Goal: Transaction & Acquisition: Purchase product/service

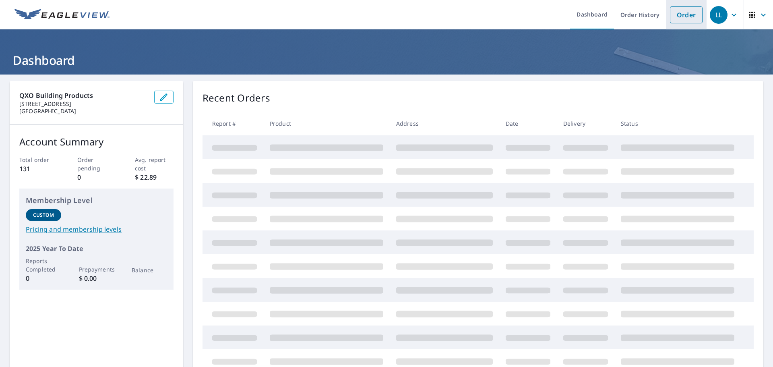
click at [679, 18] on link "Order" at bounding box center [686, 14] width 33 height 17
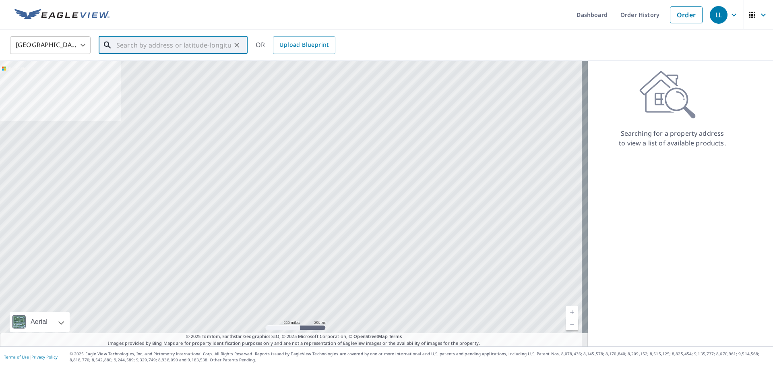
click at [140, 46] on input "text" at bounding box center [173, 45] width 115 height 23
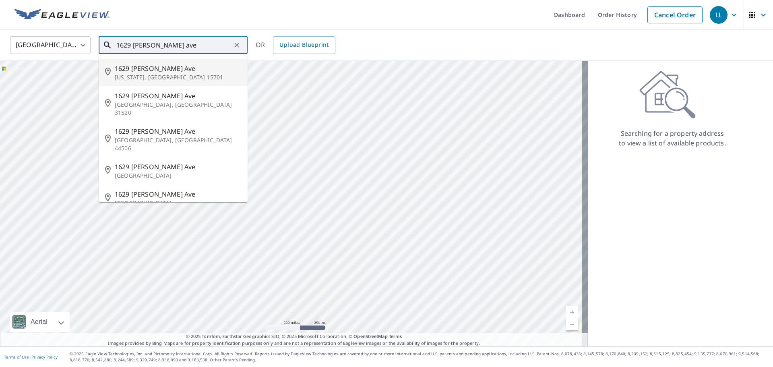
click at [137, 72] on span "1629 [PERSON_NAME] Ave" at bounding box center [178, 69] width 126 height 10
type input "[STREET_ADDRESS][PERSON_NAME][US_STATE]"
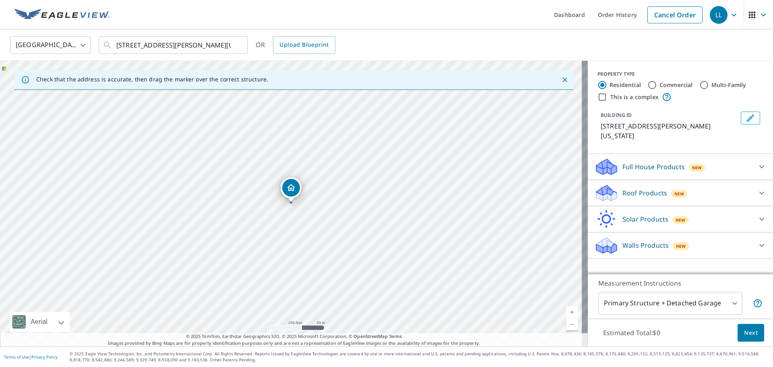
click at [625, 188] on p "Roof Products" at bounding box center [644, 193] width 45 height 10
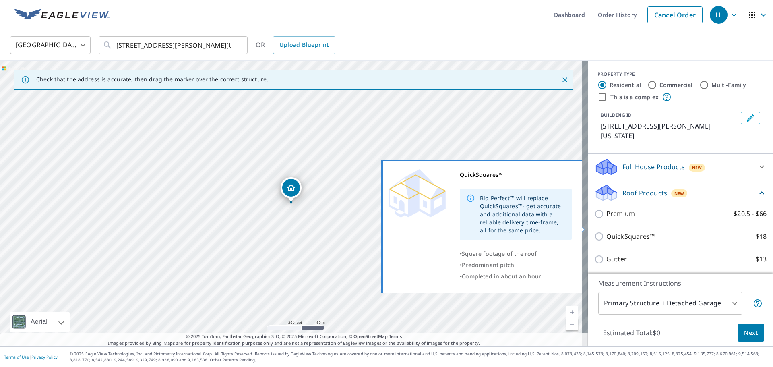
click at [609, 231] on p "QuickSquares™" at bounding box center [630, 236] width 48 height 10
click at [606, 231] on input "QuickSquares™ $18" at bounding box center [600, 236] width 12 height 10
checkbox input "true"
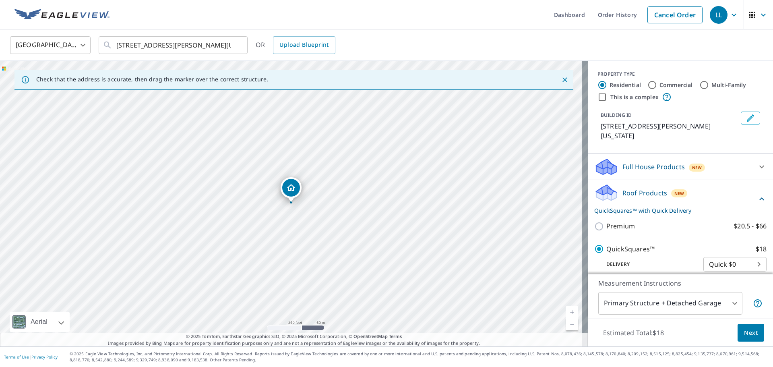
click at [744, 330] on span "Next" at bounding box center [751, 333] width 14 height 10
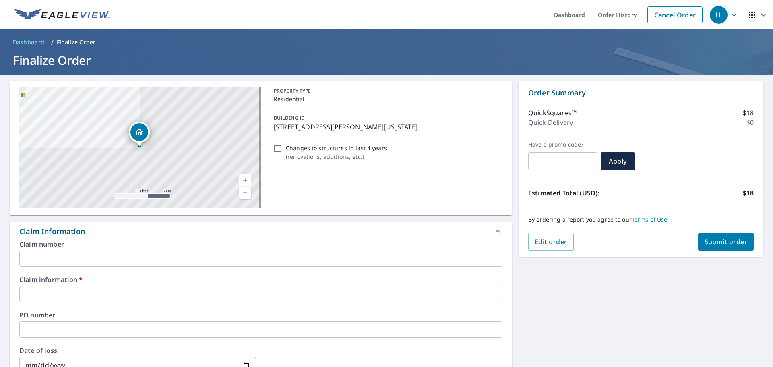
click at [198, 292] on input "text" at bounding box center [260, 294] width 483 height 16
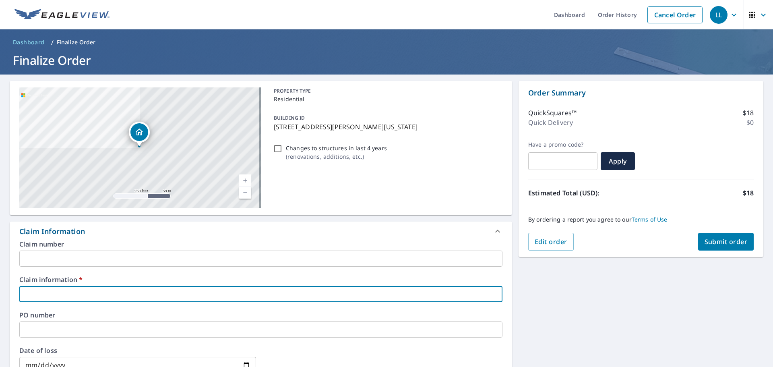
type input "212971"
click at [726, 240] on span "Submit order" at bounding box center [725, 241] width 43 height 9
checkbox input "true"
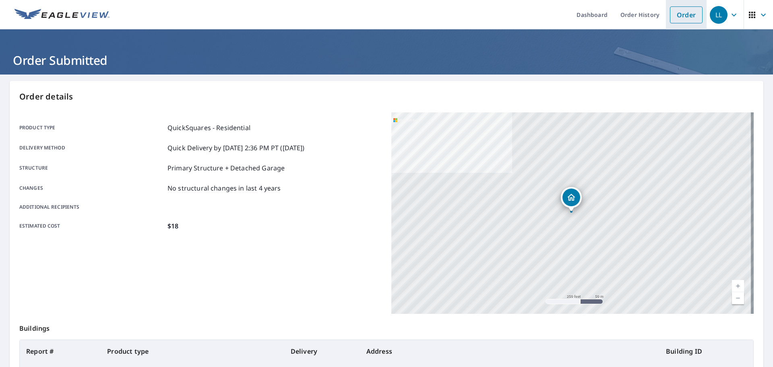
click at [678, 13] on link "Order" at bounding box center [686, 14] width 33 height 17
